Goal: Check status: Check status

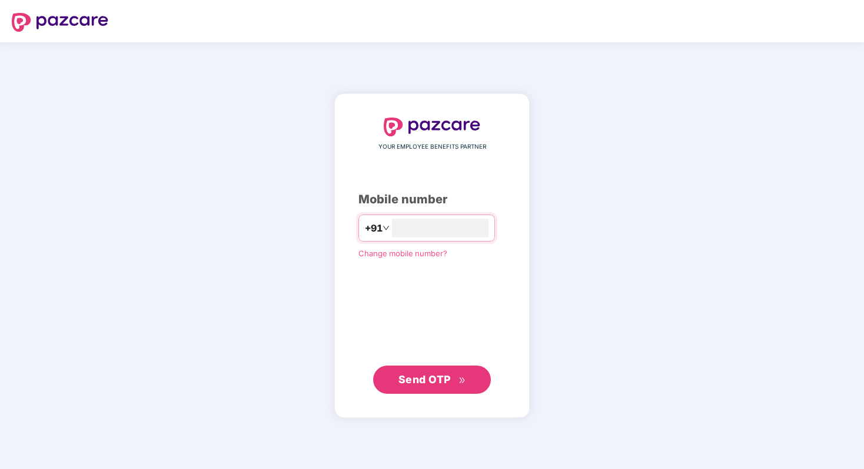
type input "**********"
click at [450, 369] on button "Send OTP" at bounding box center [432, 379] width 118 height 28
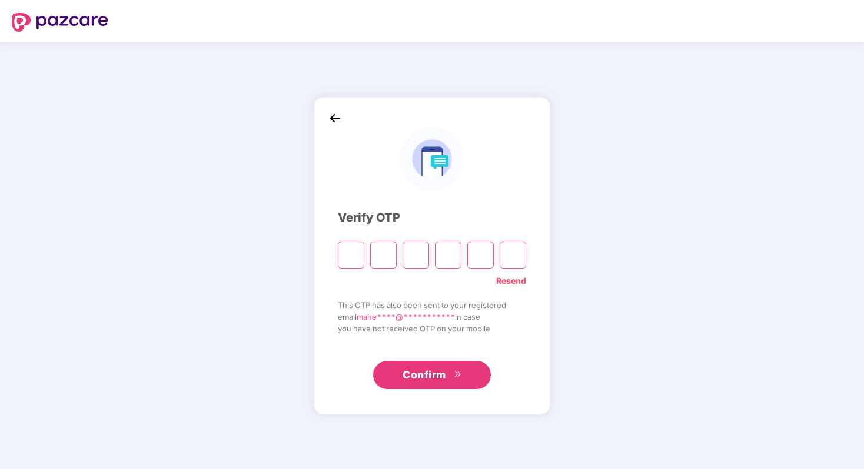
type input "*"
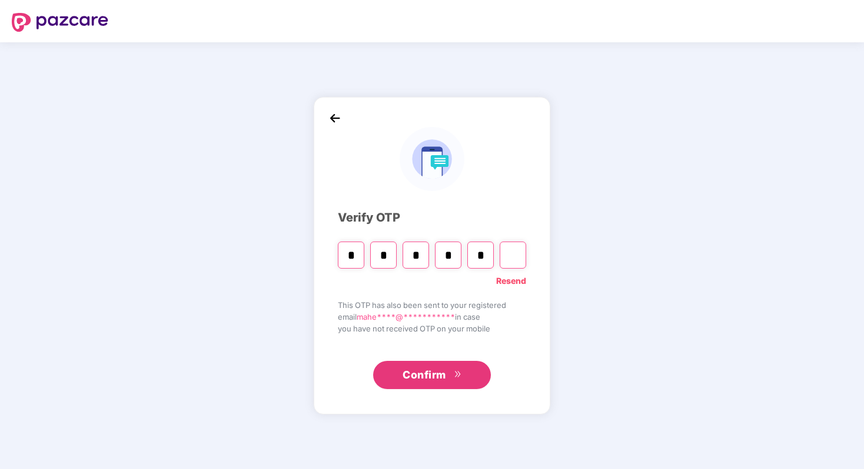
type input "*"
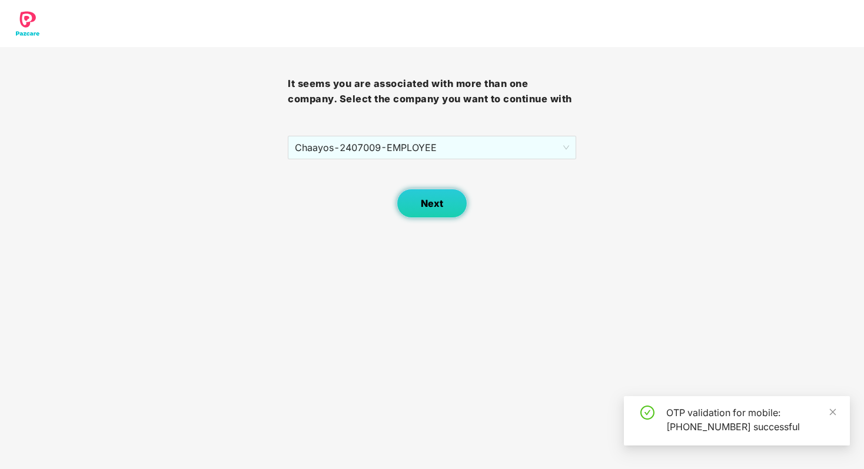
click at [446, 201] on button "Next" at bounding box center [431, 203] width 71 height 29
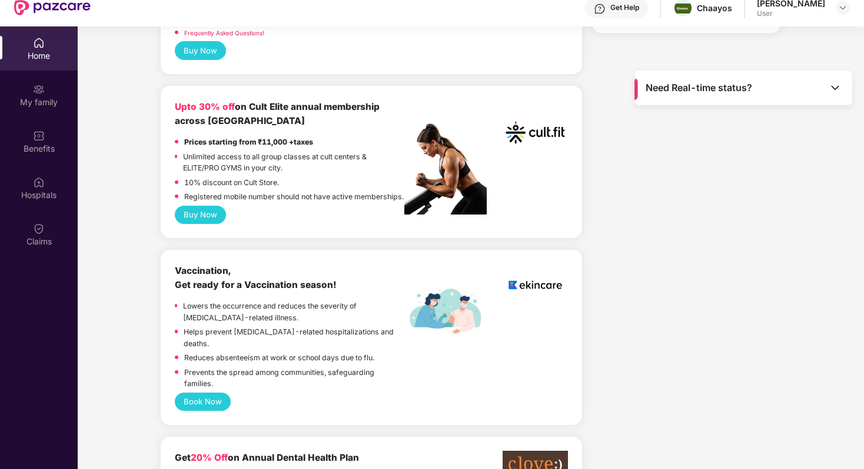
scroll to position [466, 0]
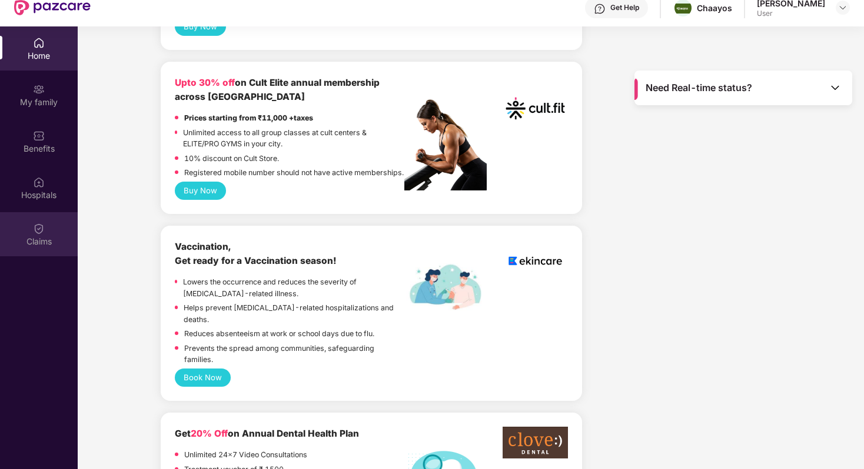
click at [39, 234] on img at bounding box center [39, 229] width 12 height 12
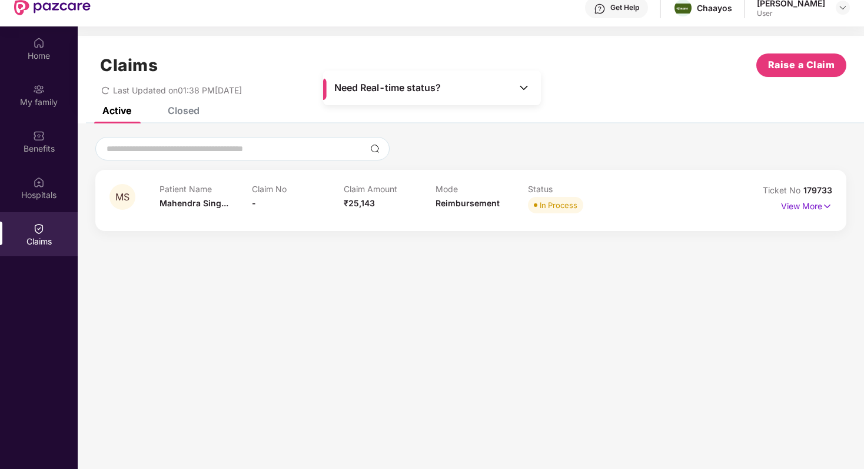
click at [572, 205] on div "In Process" at bounding box center [558, 205] width 38 height 12
click at [807, 202] on p "View More" at bounding box center [806, 205] width 51 height 16
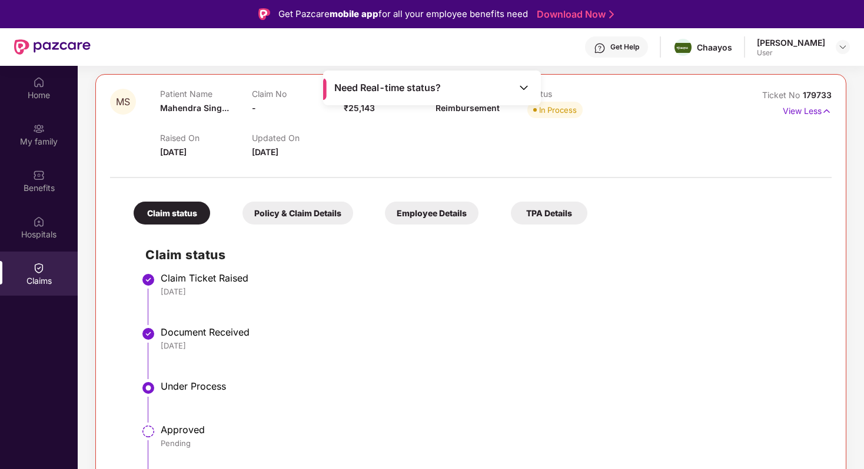
scroll to position [137, 0]
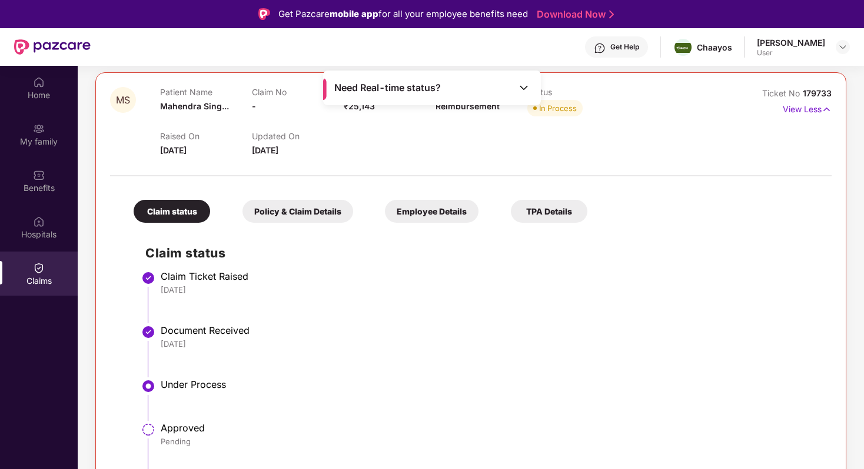
click at [451, 211] on div "Employee Details" at bounding box center [432, 211] width 94 height 23
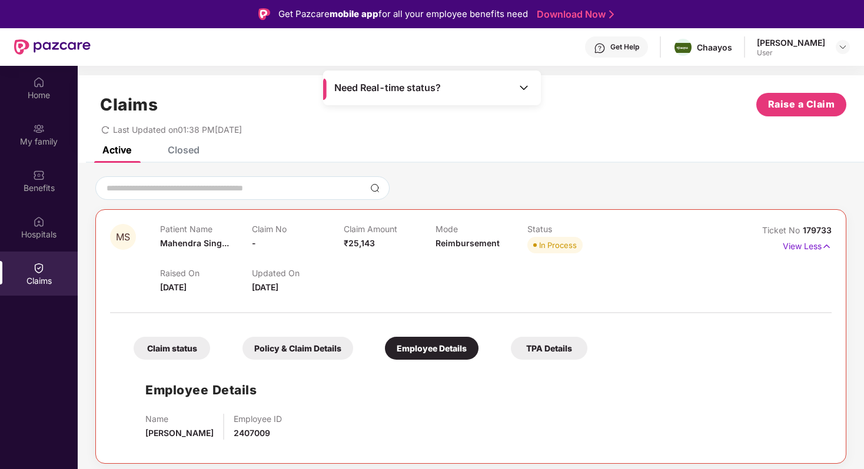
scroll to position [66, 0]
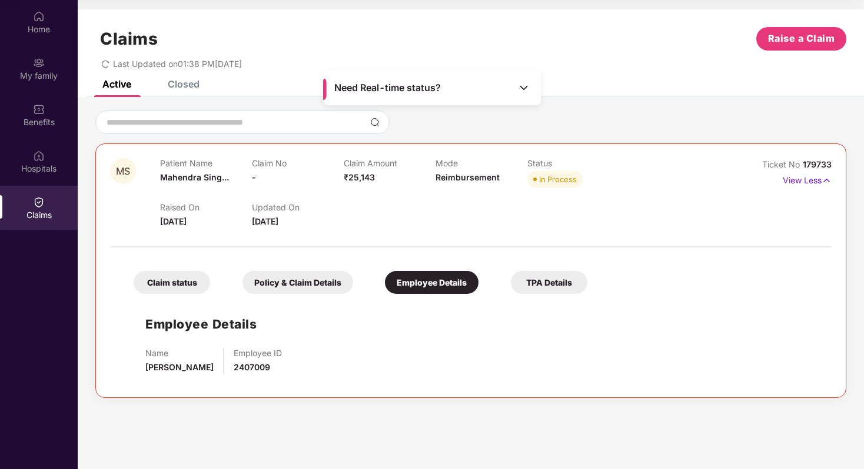
click at [229, 176] on div "Patient Name [PERSON_NAME]..." at bounding box center [206, 174] width 92 height 32
click at [296, 279] on div "Policy & Claim Details" at bounding box center [297, 282] width 111 height 23
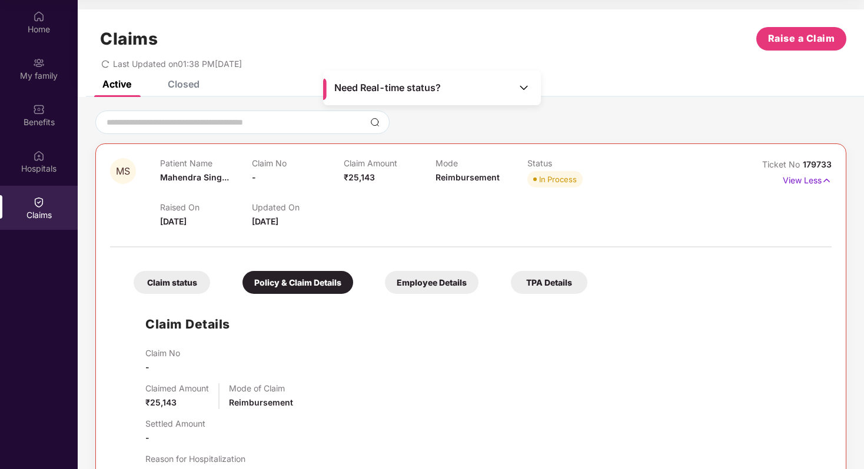
click at [166, 291] on div "Claim status" at bounding box center [172, 282] width 76 height 23
